Goal: Check status: Check status

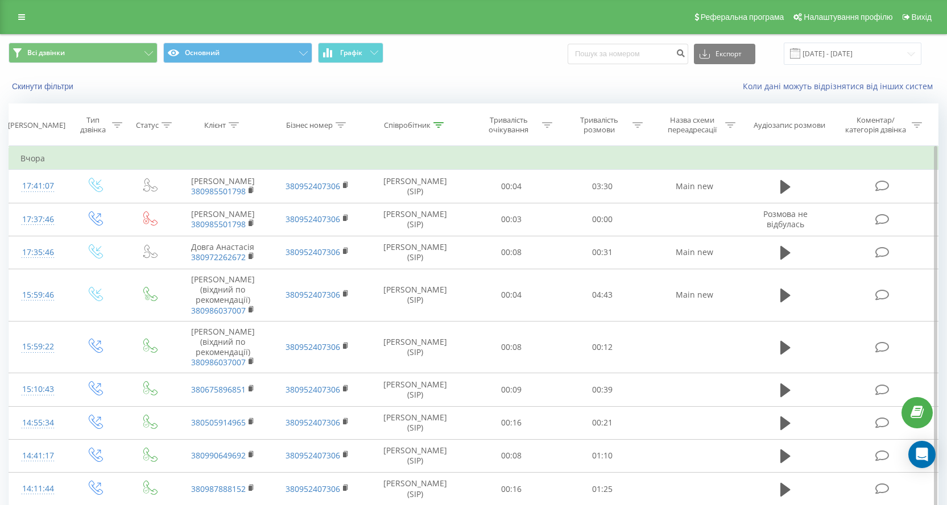
drag, startPoint x: 280, startPoint y: 501, endPoint x: 274, endPoint y: 504, distance: 6.9
